Goal: Task Accomplishment & Management: Manage account settings

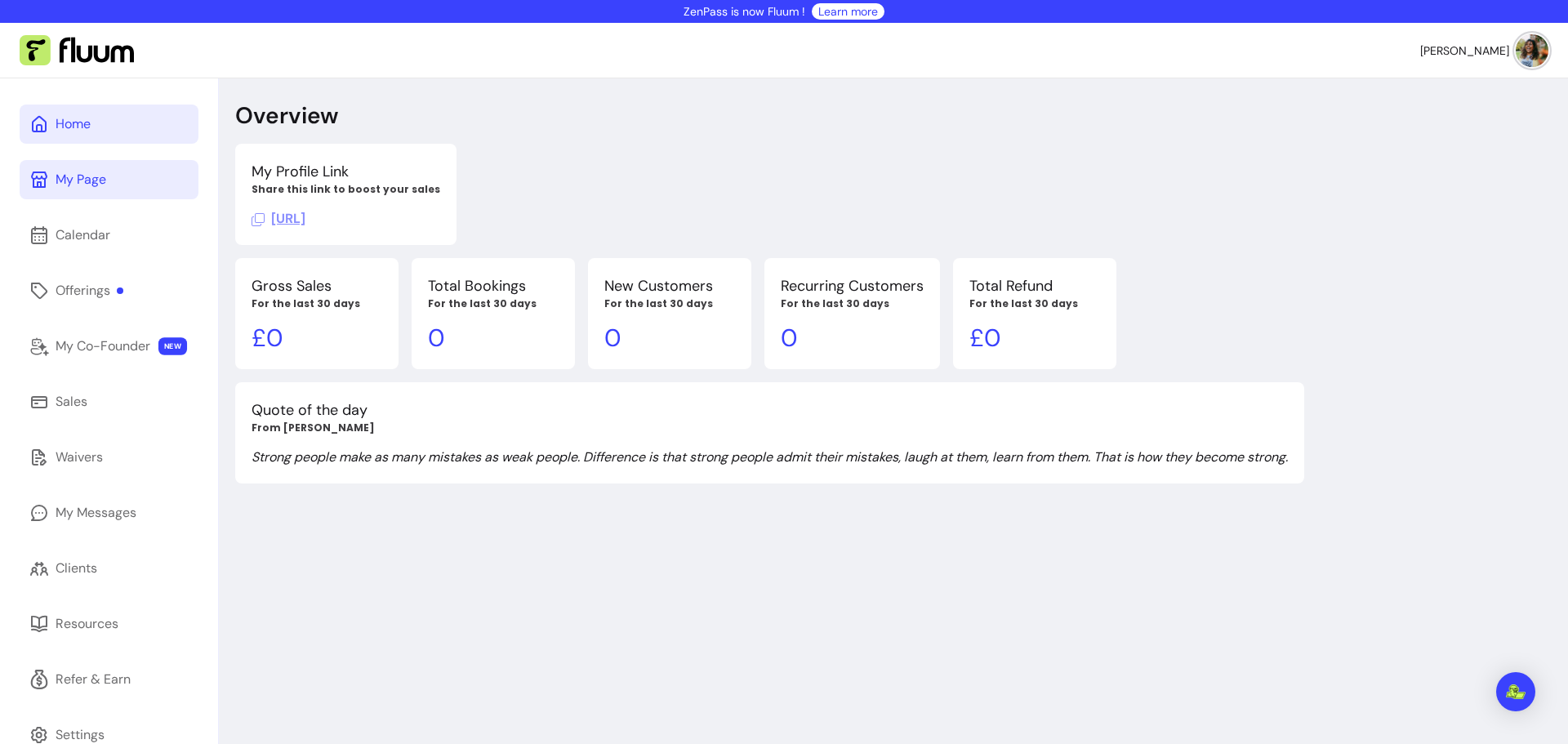
click at [77, 173] on div "My Page" at bounding box center [81, 179] width 51 height 20
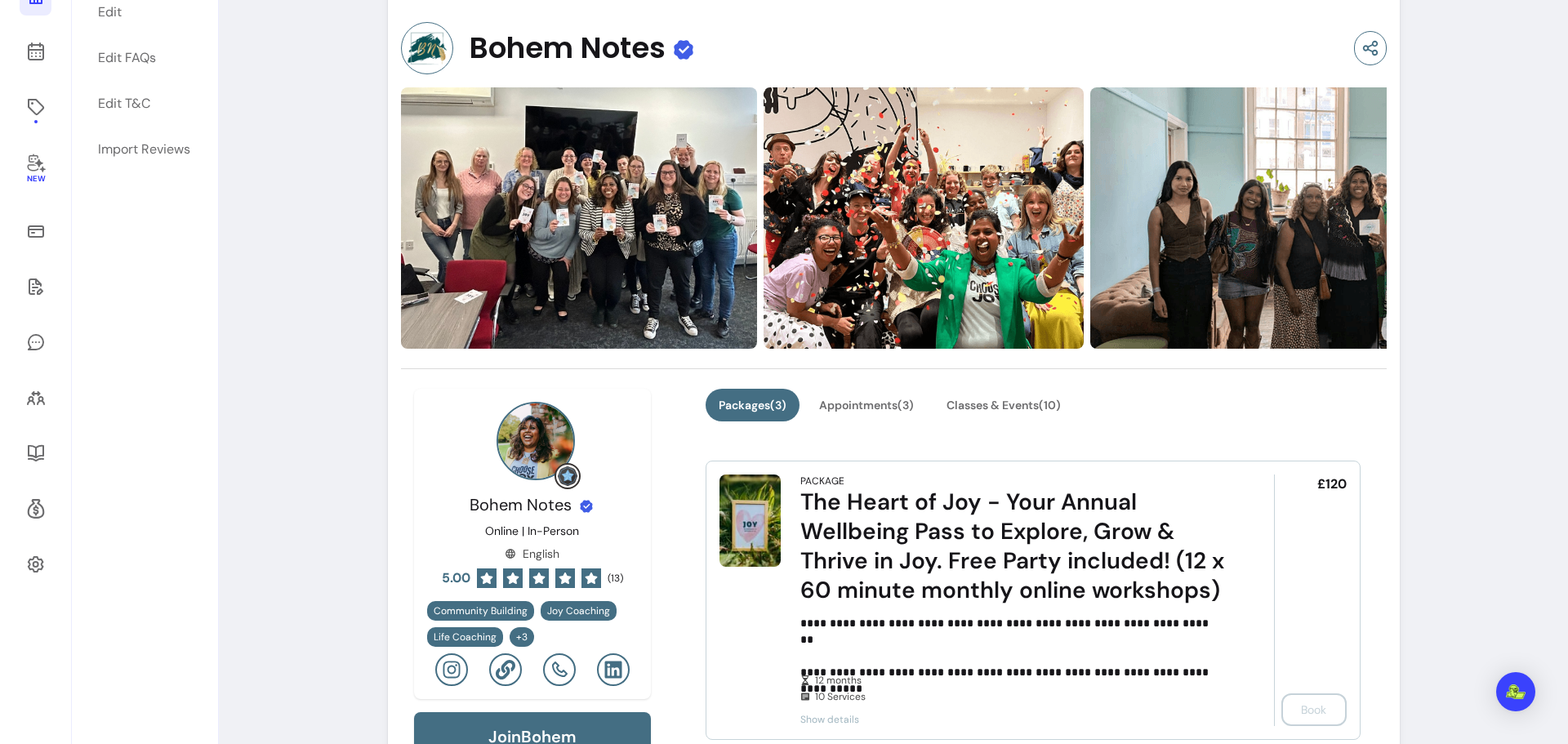
scroll to position [245, 0]
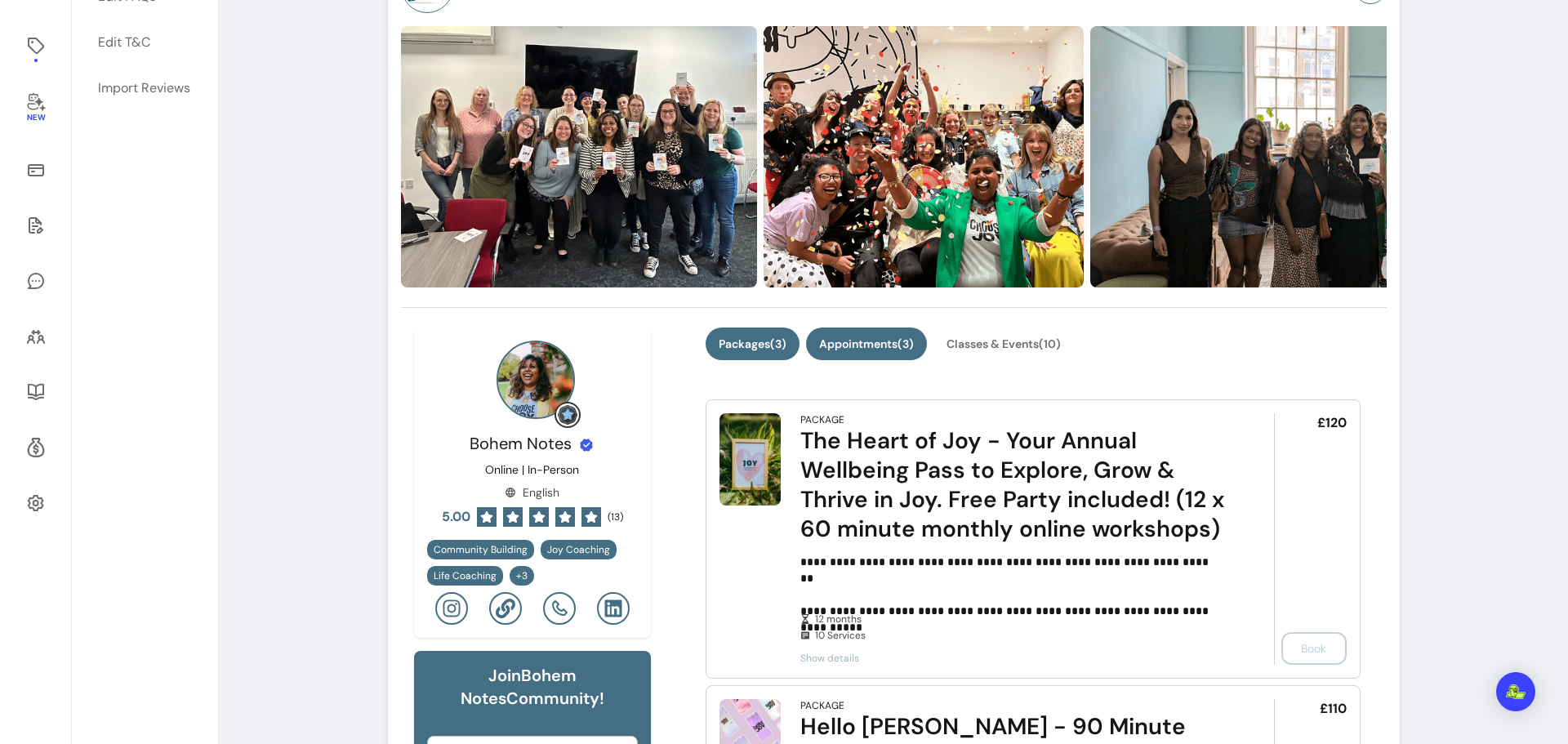
click at [862, 339] on button "Appointments ( 3 )" at bounding box center [866, 343] width 120 height 32
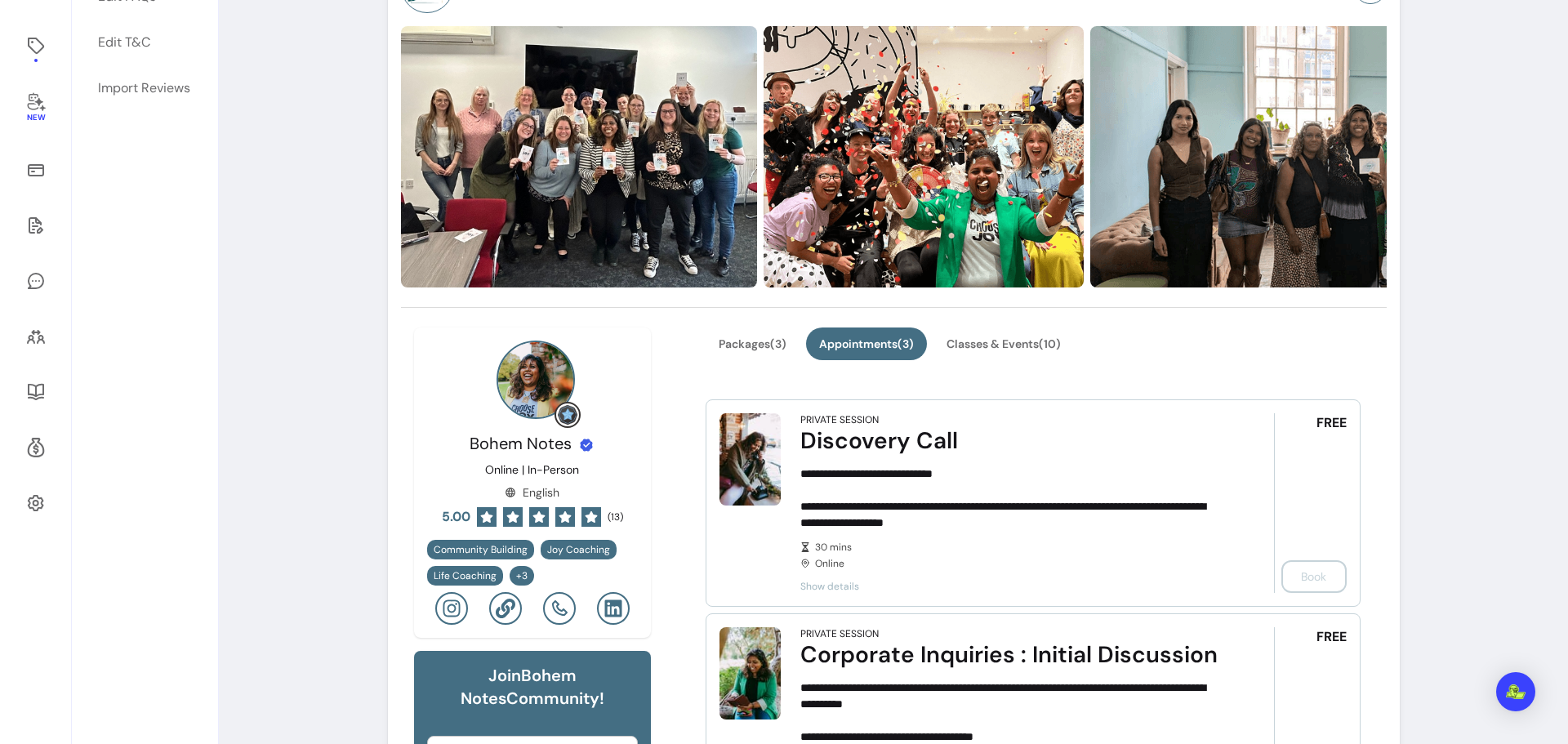
click at [833, 584] on span "Show details" at bounding box center [1014, 585] width 427 height 13
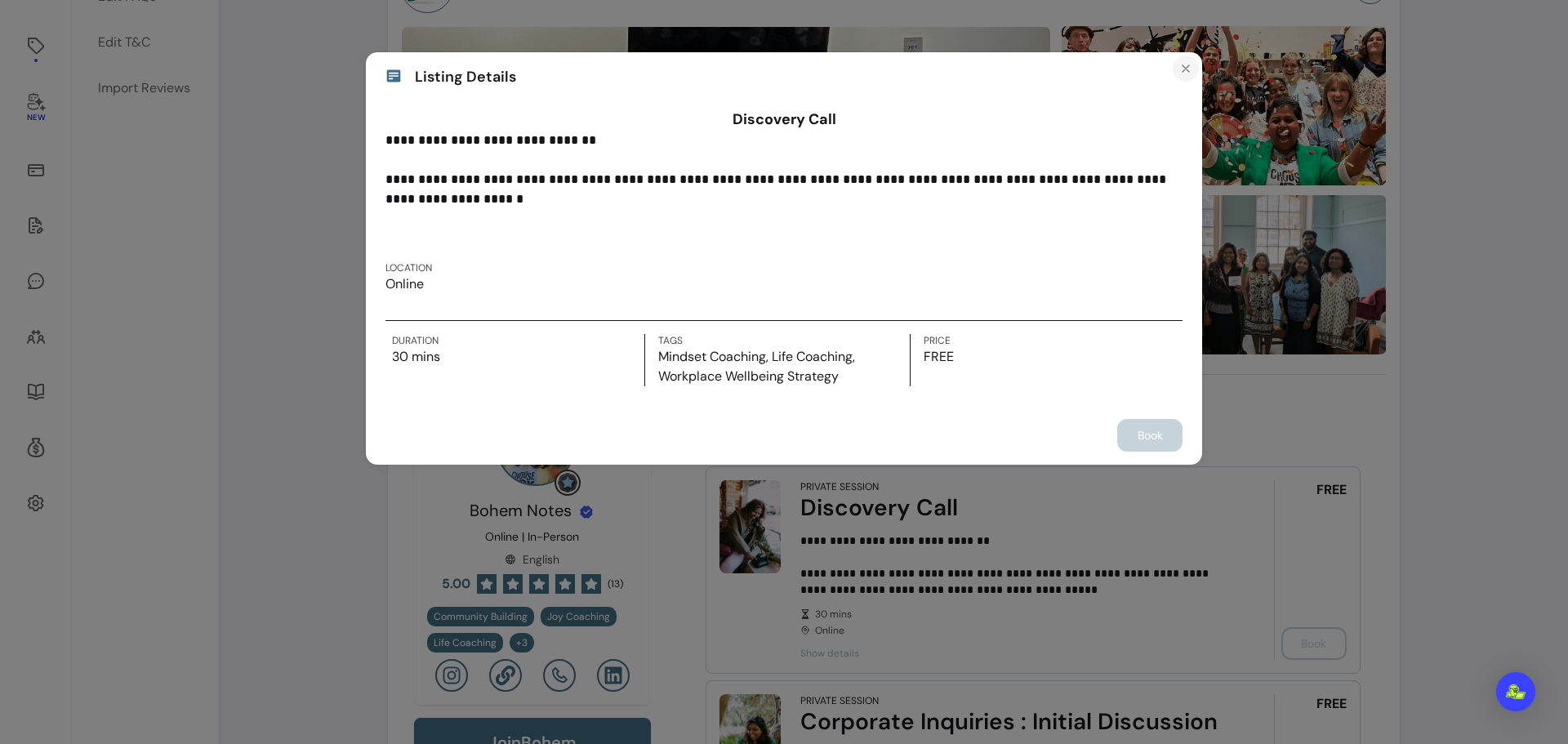
click at [1186, 66] on icon "Close" at bounding box center [1185, 68] width 13 height 13
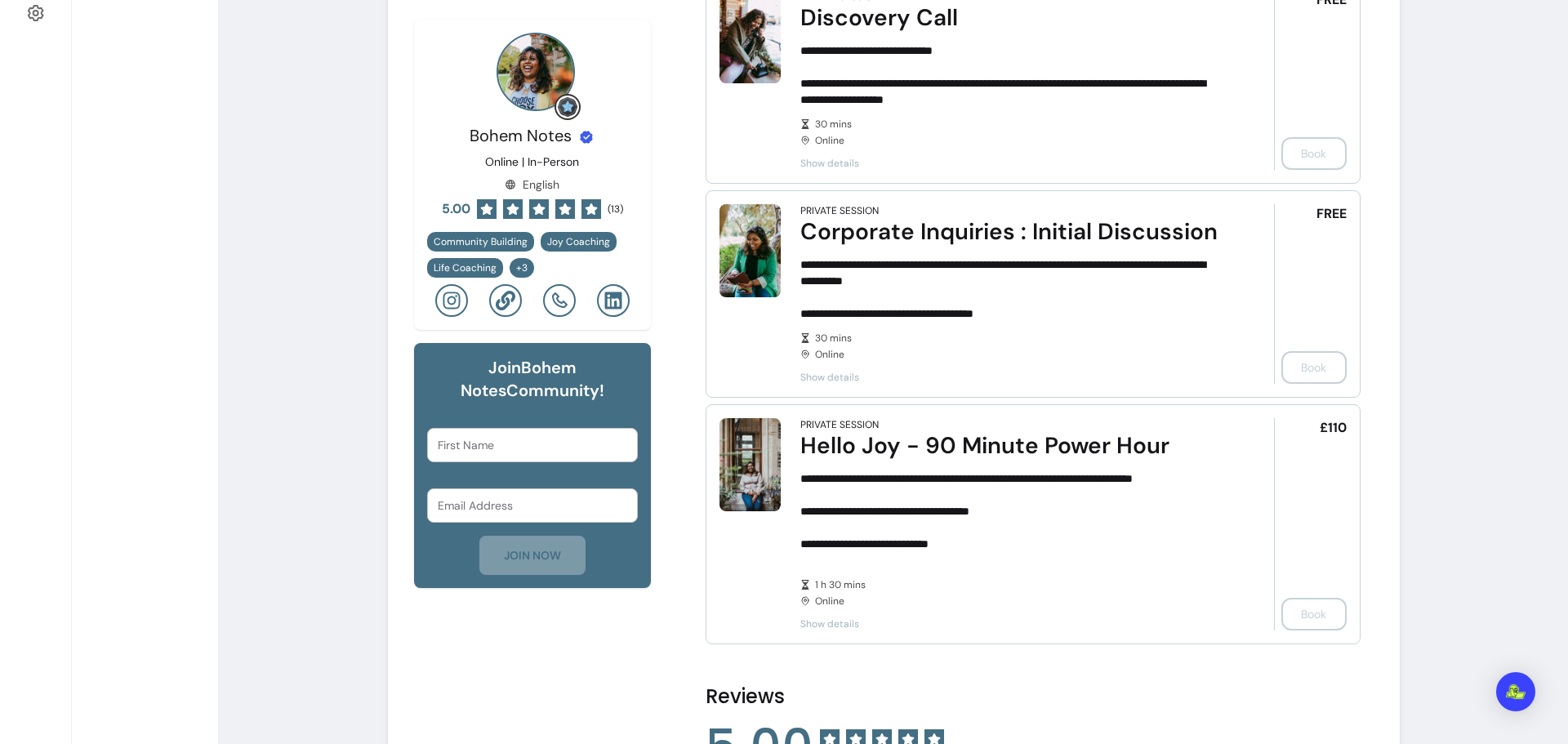
scroll to position [0, 0]
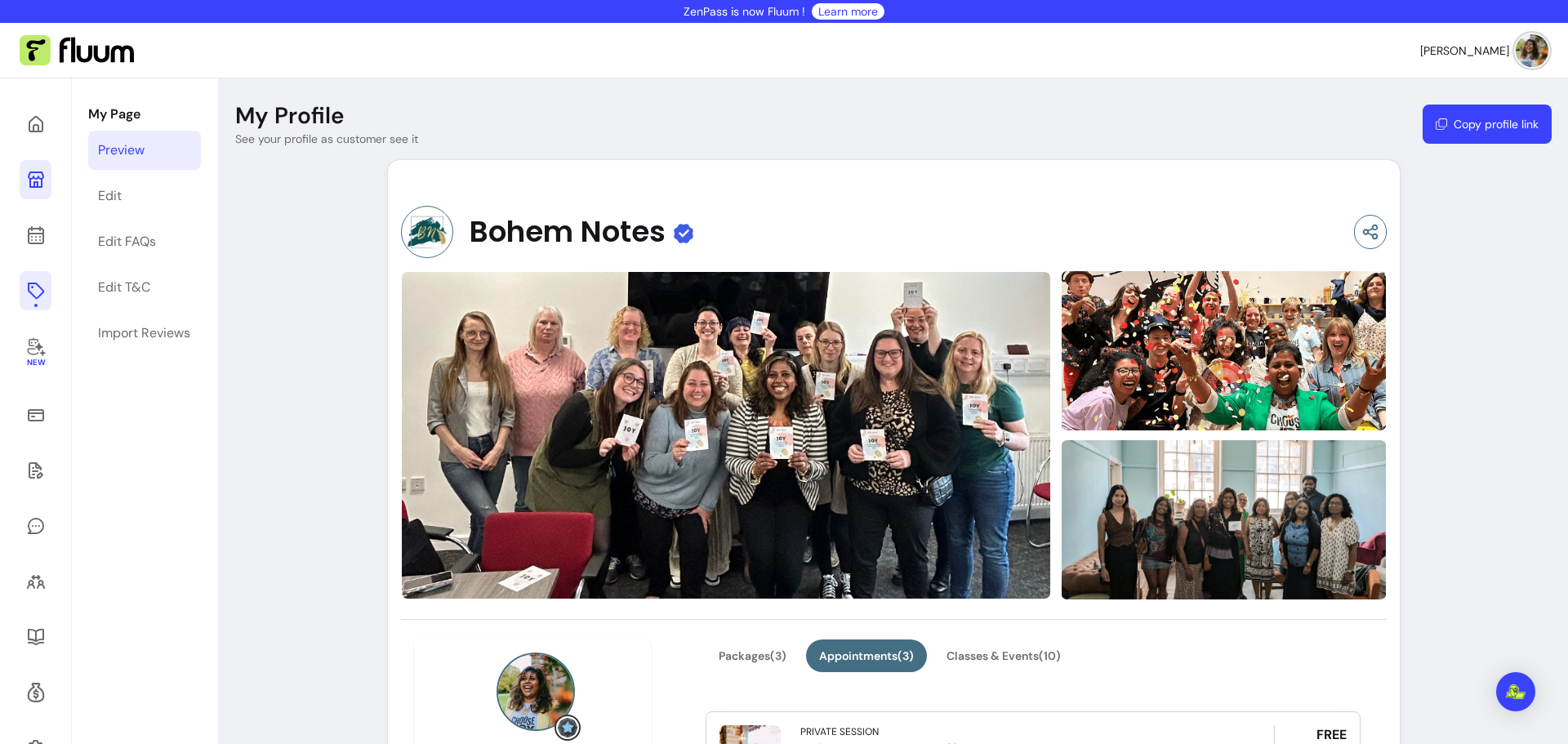
click at [27, 286] on icon at bounding box center [35, 290] width 17 height 17
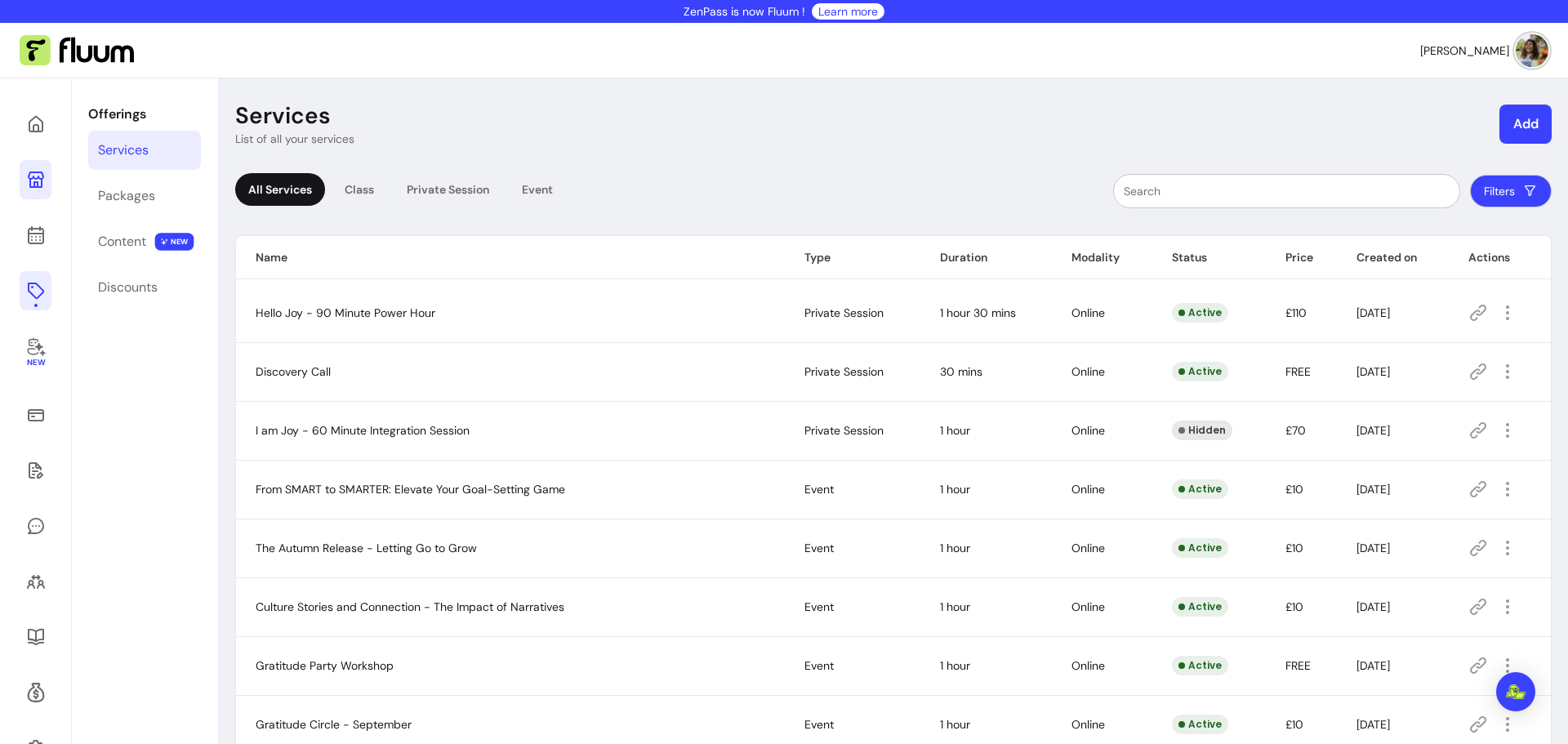
click at [1470, 371] on icon at bounding box center [1478, 371] width 17 height 17
